Goal: Task Accomplishment & Management: Manage account settings

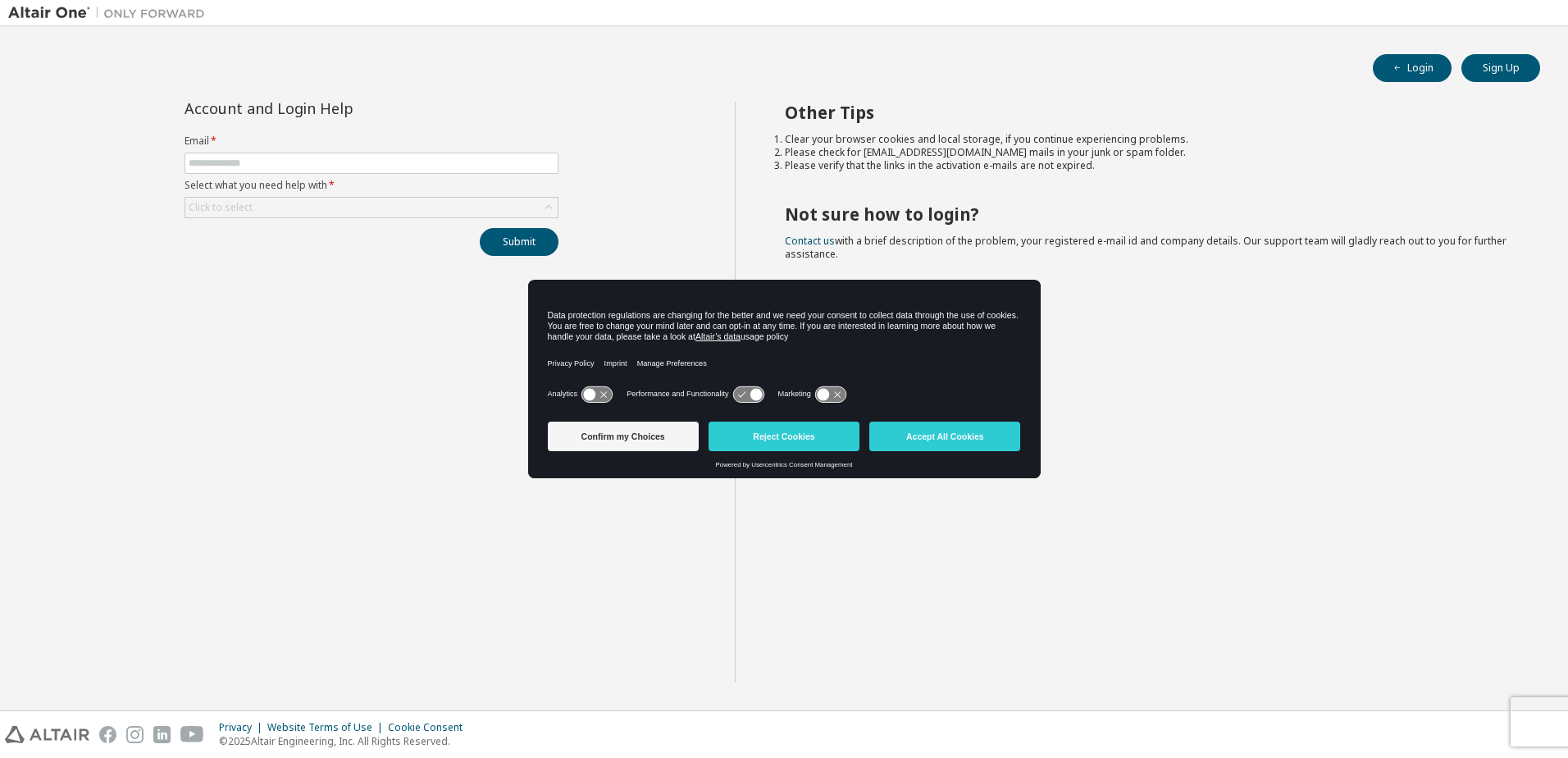
click at [603, 393] on icon at bounding box center [604, 394] width 7 height 7
click at [603, 393] on icon at bounding box center [604, 393] width 12 height 12
click at [652, 441] on button "Confirm my Choices" at bounding box center [623, 436] width 151 height 30
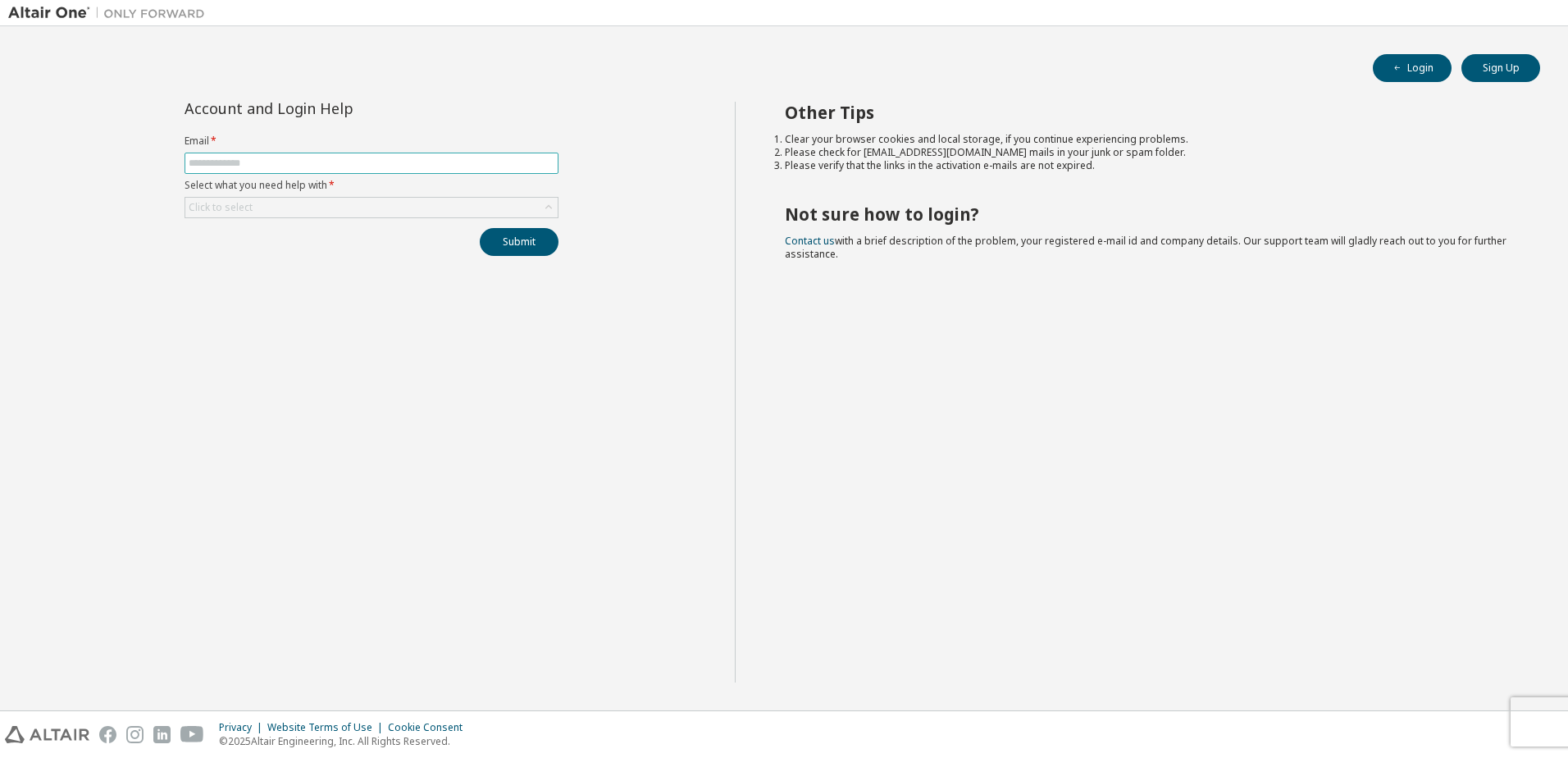
click at [263, 168] on input "text" at bounding box center [372, 163] width 366 height 13
type input "**********"
click at [238, 205] on div "Click to select" at bounding box center [221, 207] width 64 height 13
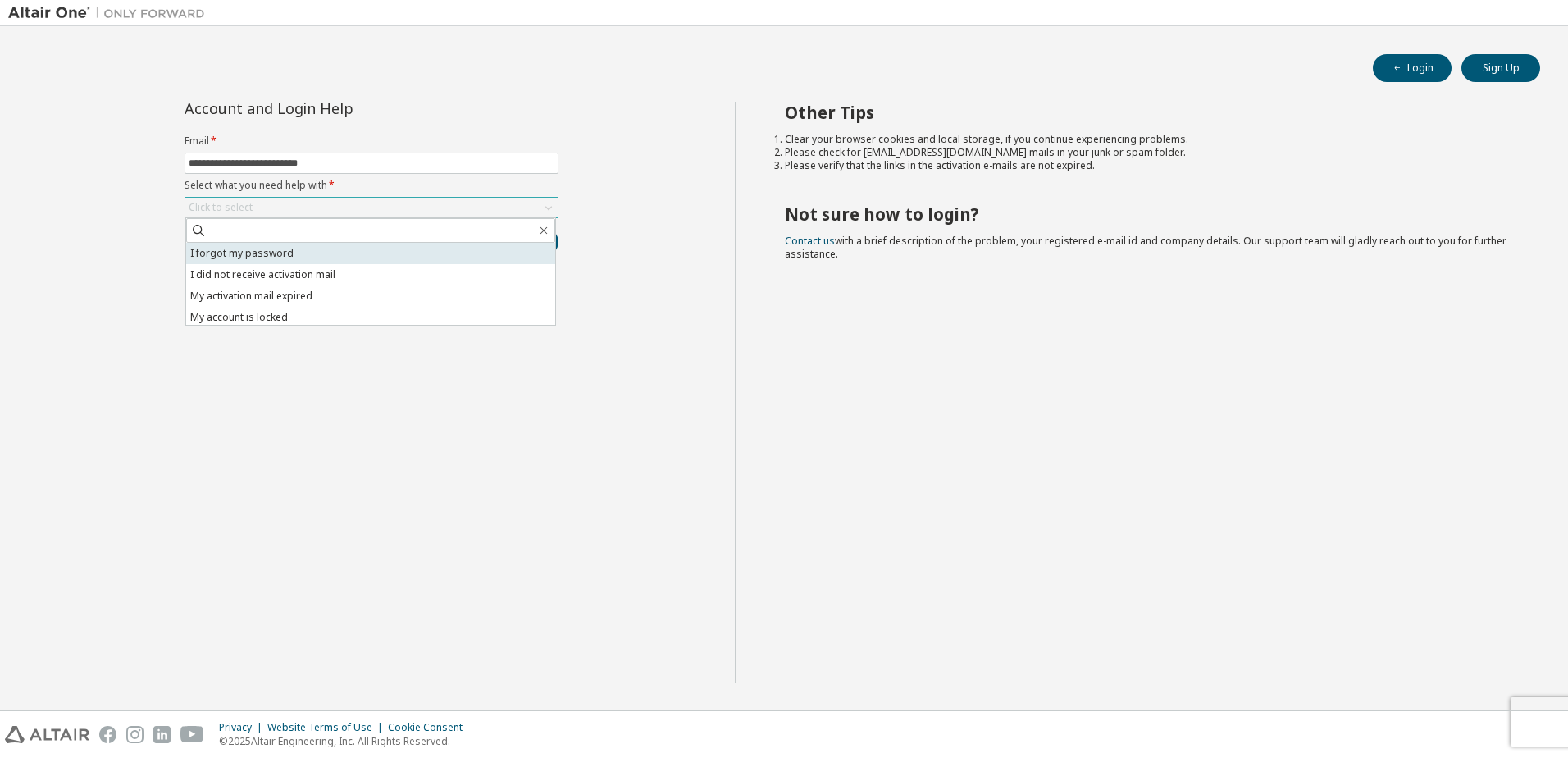
click at [241, 256] on li "I forgot my password" at bounding box center [371, 253] width 370 height 21
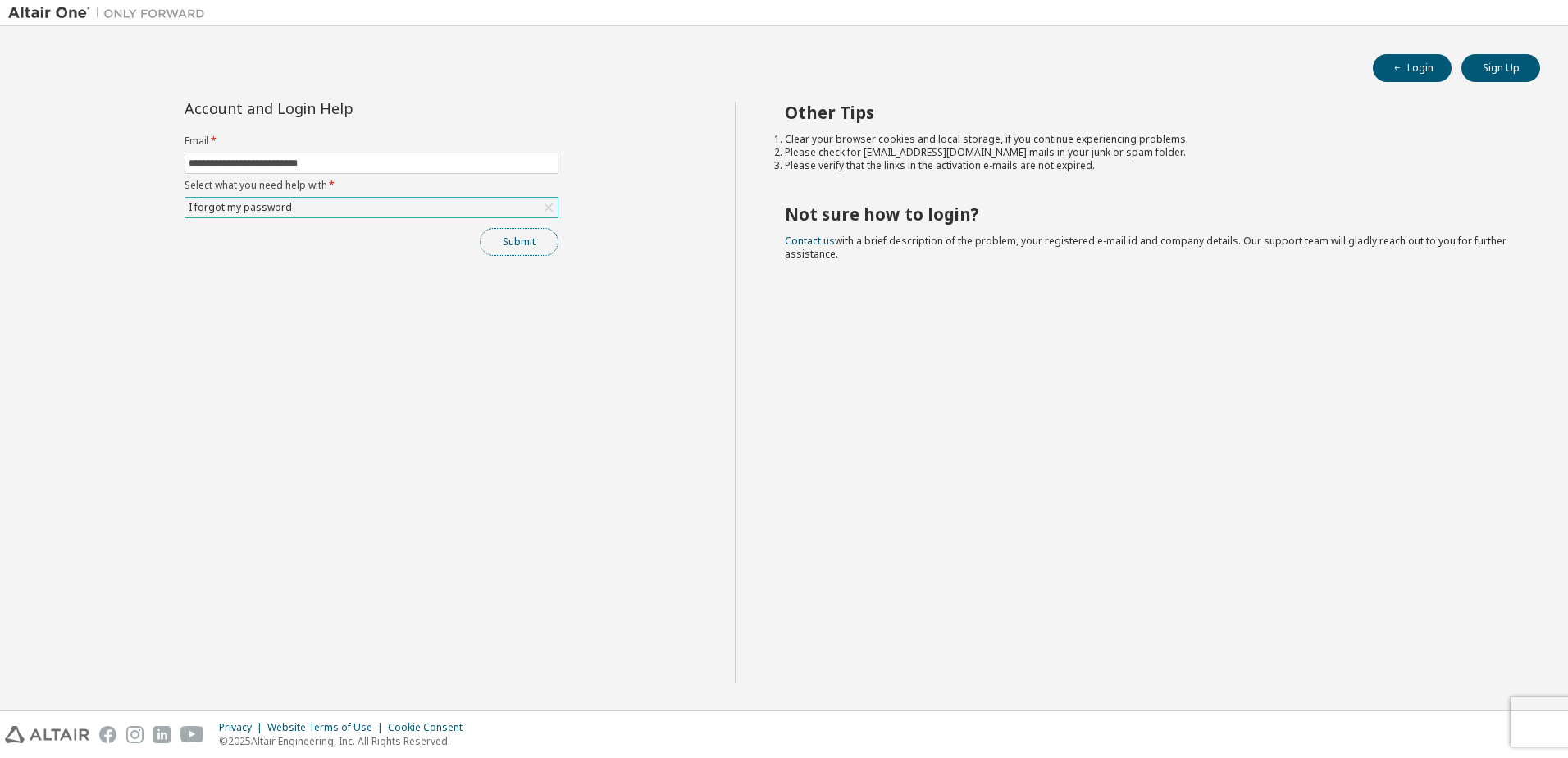
click at [512, 246] on button "Submit" at bounding box center [518, 242] width 79 height 28
